Goal: Task Accomplishment & Management: Manage account settings

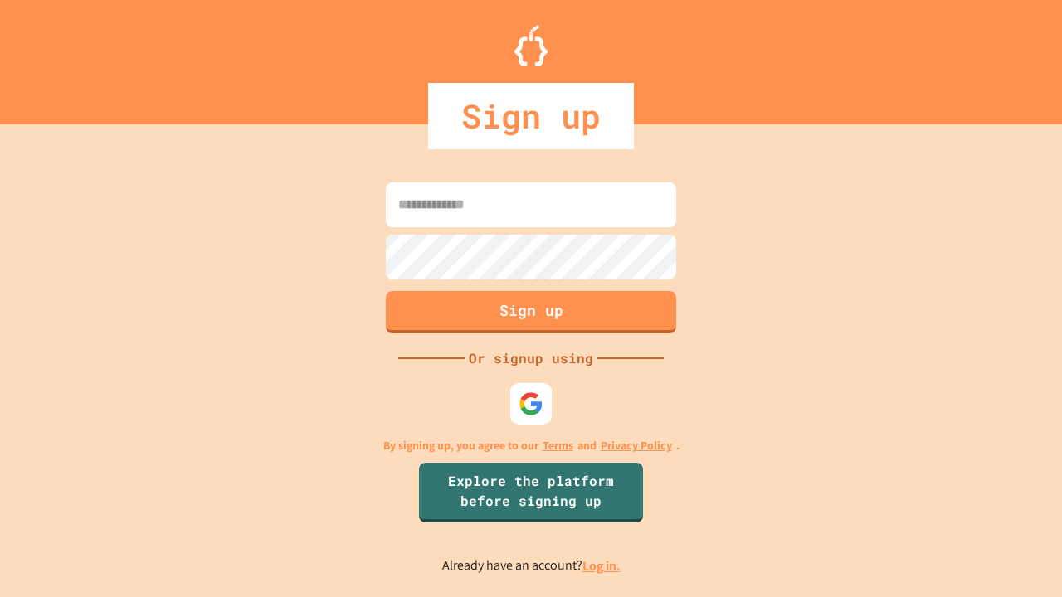
click at [602, 566] on link "Log in." at bounding box center [601, 566] width 38 height 17
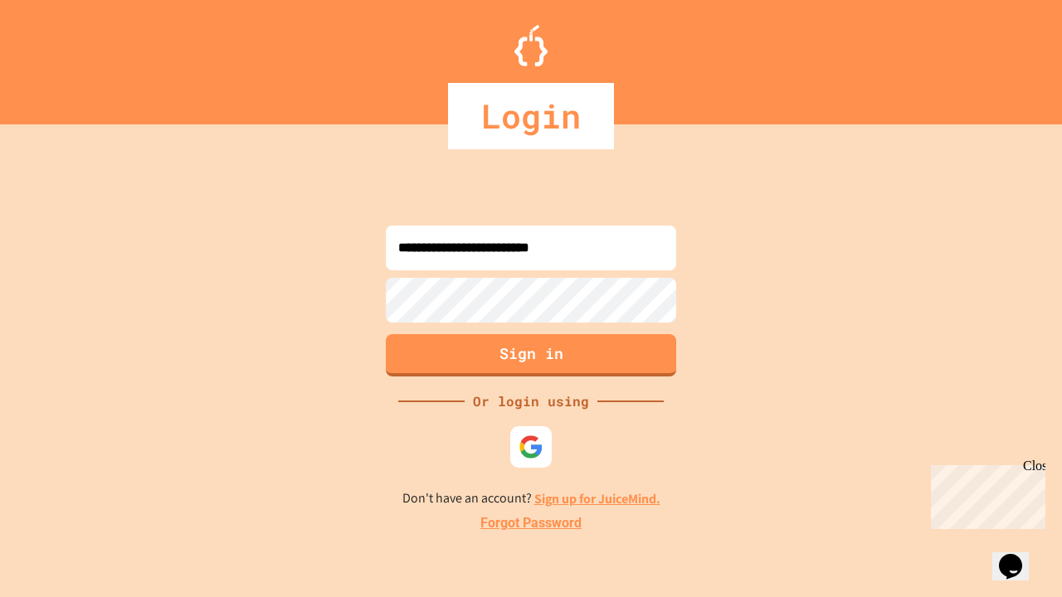
type input "**********"
